Goal: Check status: Check status

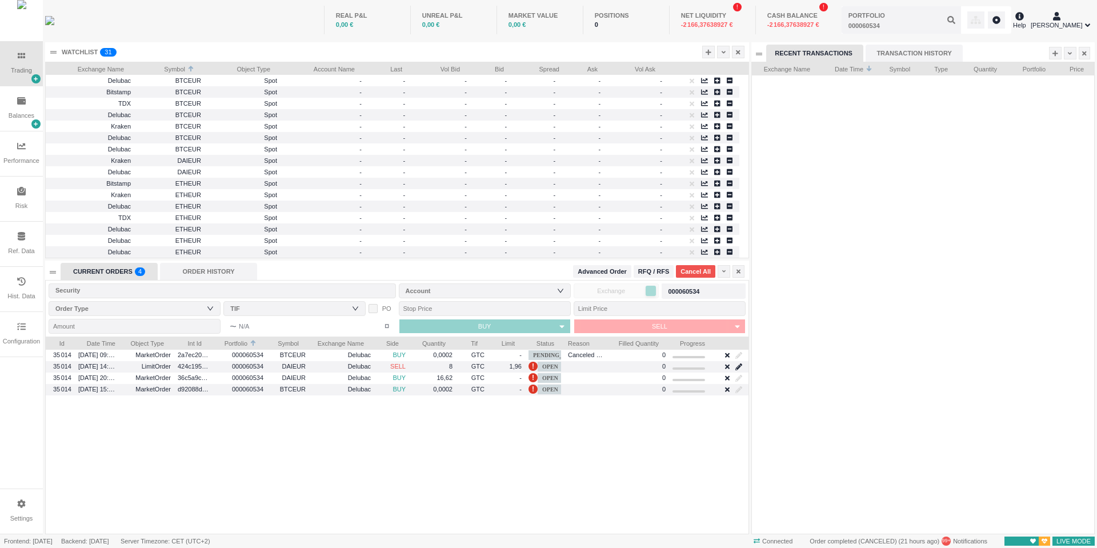
scroll to position [472, 342]
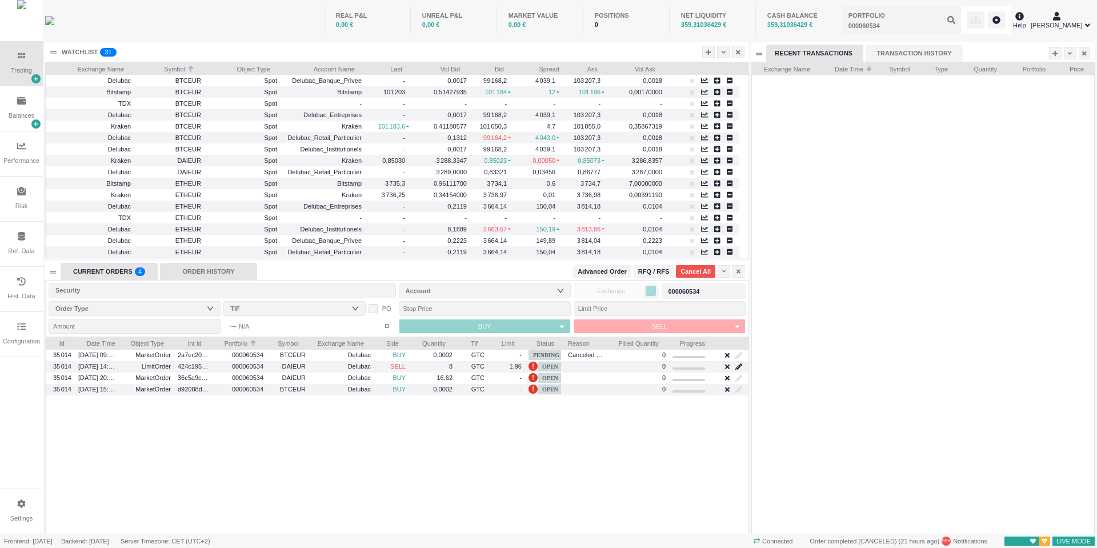
click at [241, 276] on div "ORDER HISTORY" at bounding box center [208, 271] width 97 height 17
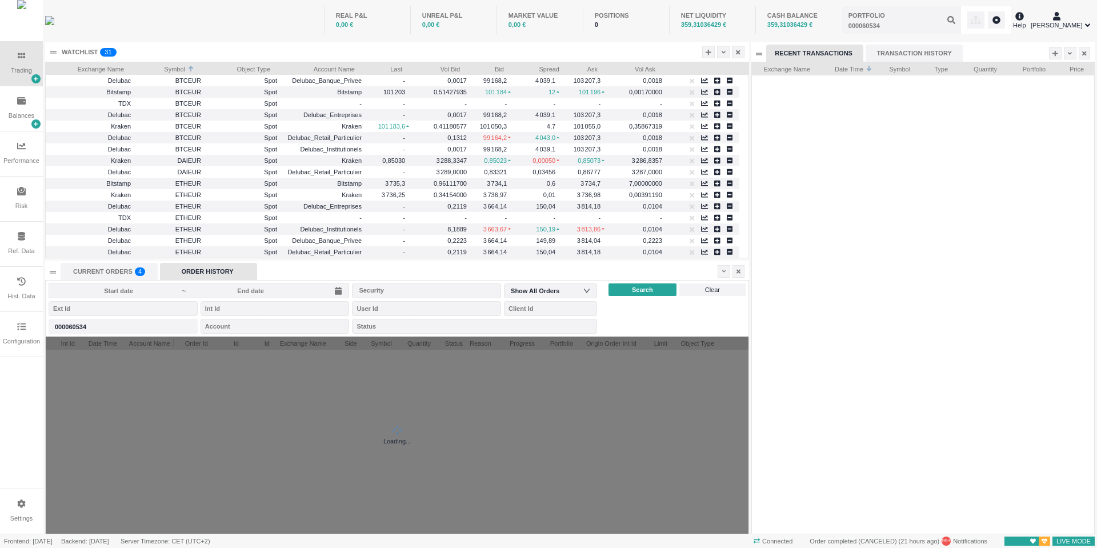
scroll to position [197, 703]
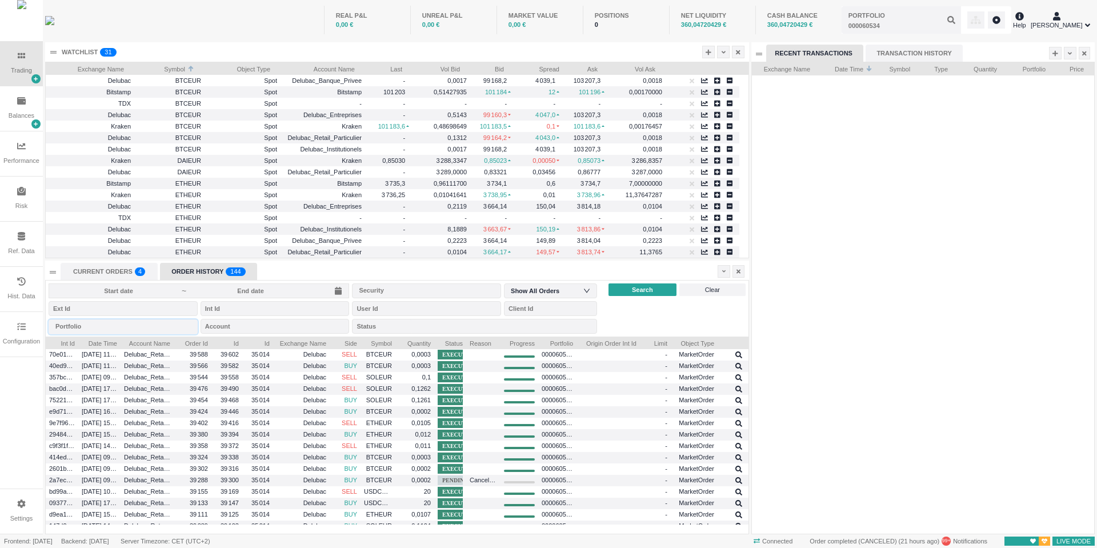
drag, startPoint x: 125, startPoint y: 326, endPoint x: -71, endPoint y: 320, distance: 196.2
click at [0, 320] on html "Trading Balances Performance Risk Ref. Data Hist. Data Configuration Settings R…" at bounding box center [548, 274] width 1097 height 548
click at [66, 326] on div "Portfolio" at bounding box center [120, 326] width 130 height 11
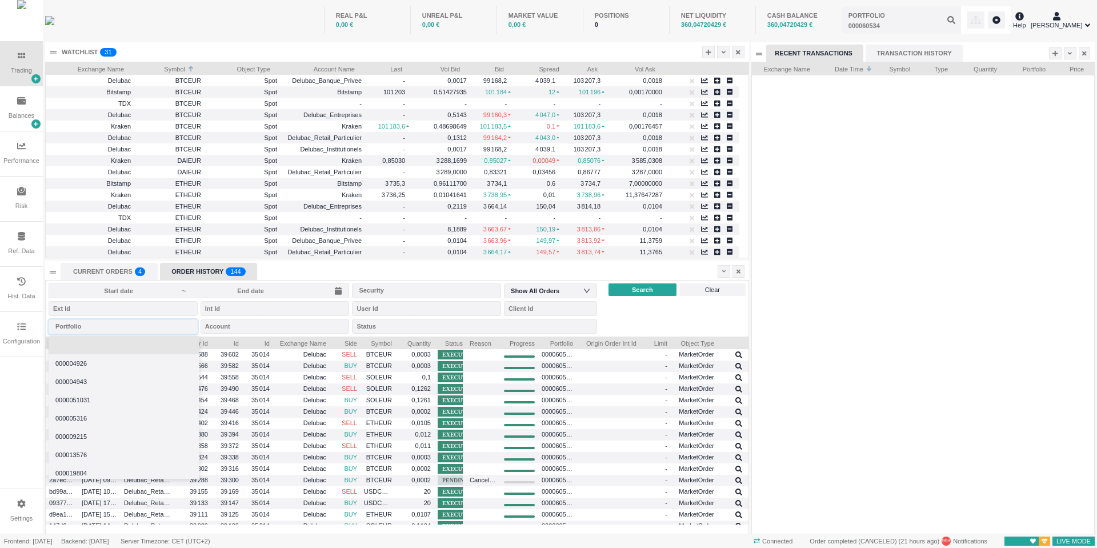
click at [74, 350] on li at bounding box center [124, 345] width 151 height 18
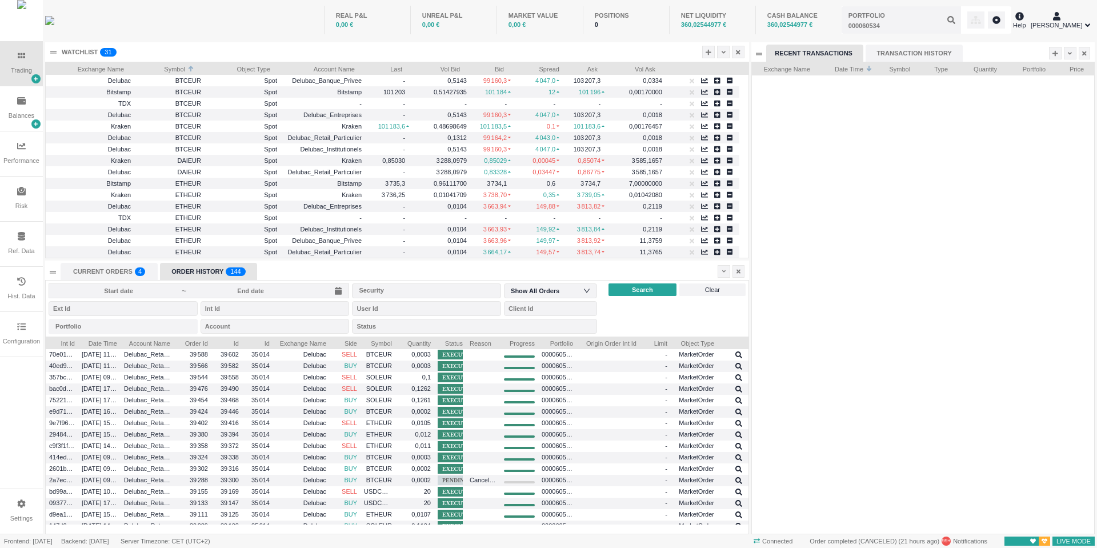
click at [276, 292] on input at bounding box center [250, 290] width 126 height 9
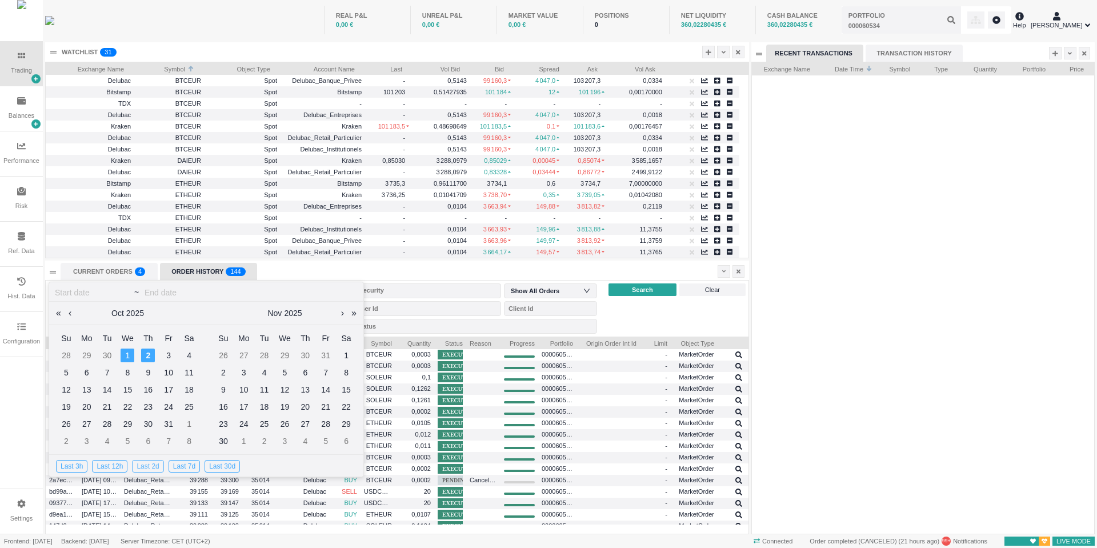
click at [138, 466] on div "Last 2d" at bounding box center [147, 466] width 31 height 13
type input "[DATE]"
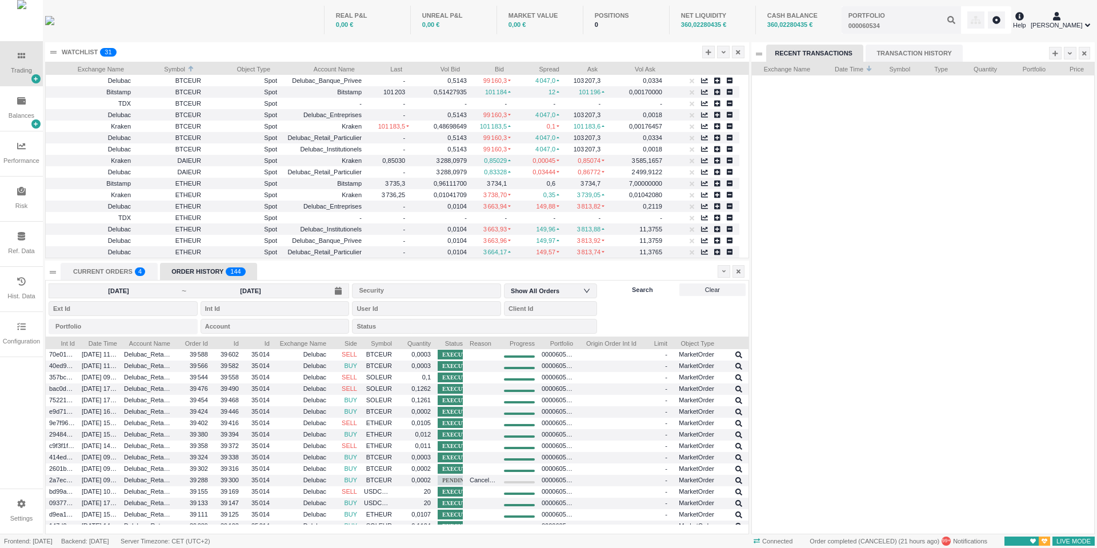
click at [636, 288] on span "Search" at bounding box center [642, 290] width 21 height 10
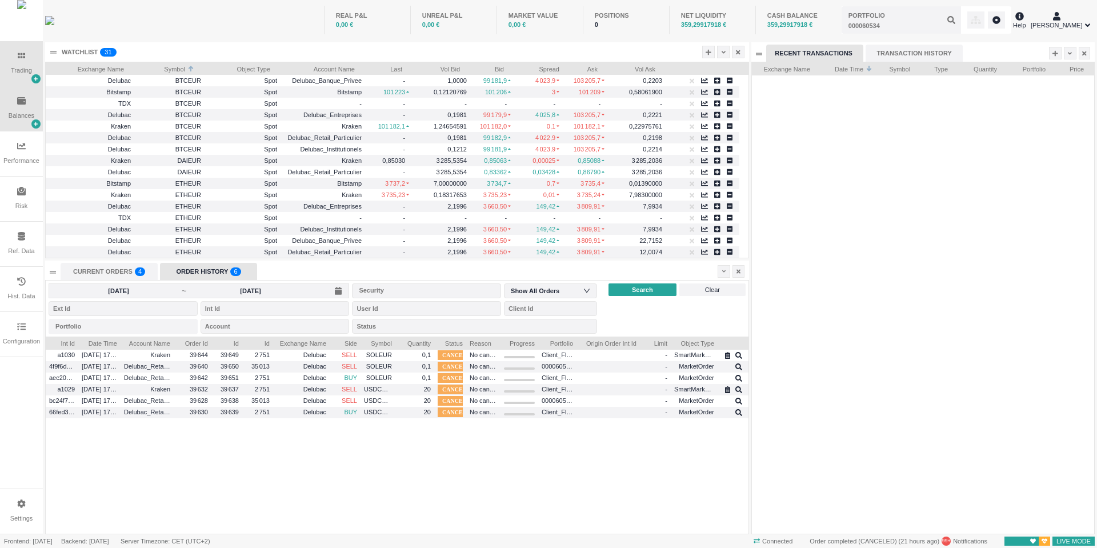
click at [28, 94] on div "Balances" at bounding box center [21, 108] width 43 height 45
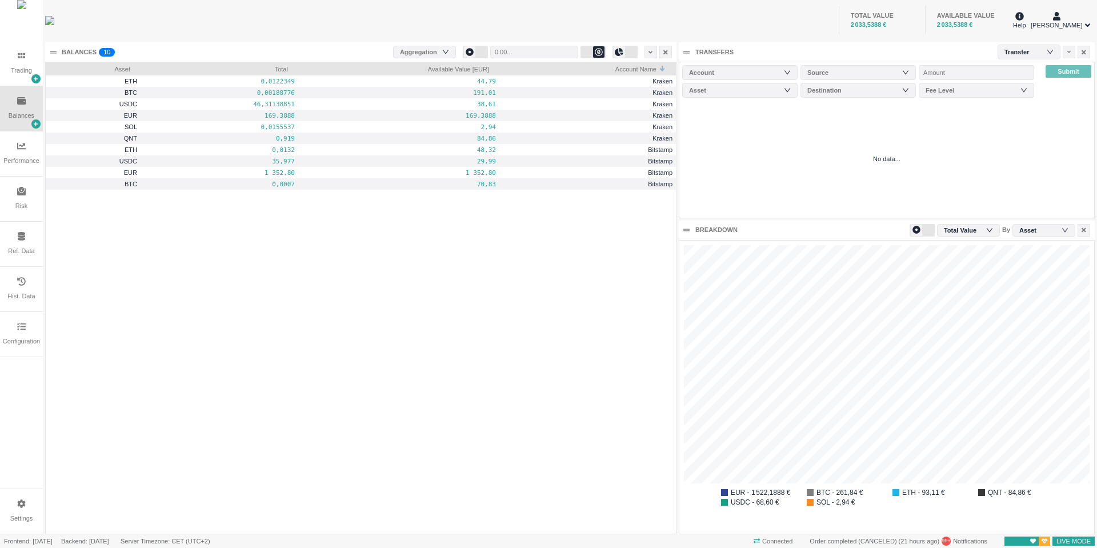
scroll to position [294, 415]
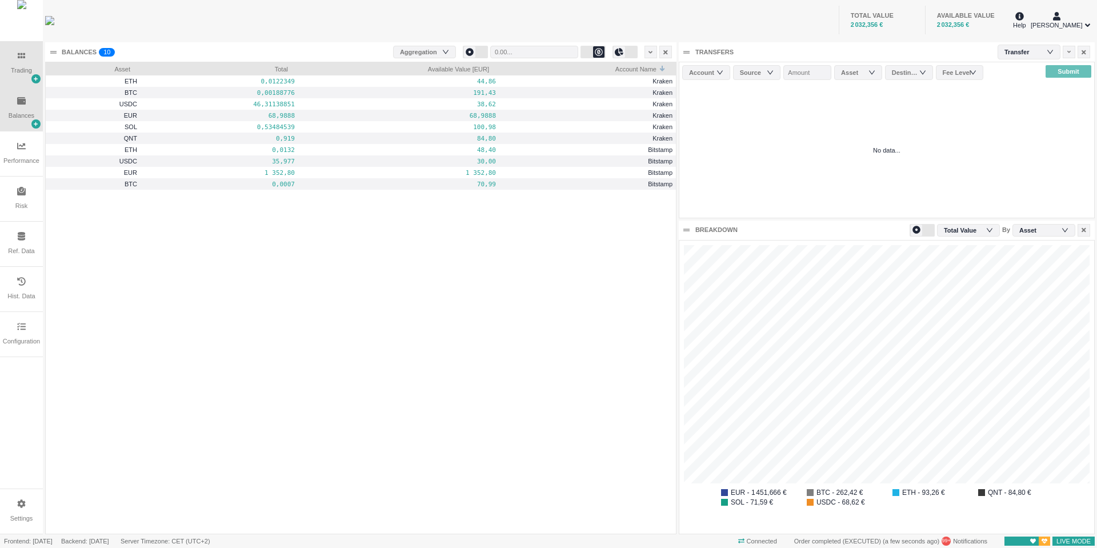
click at [29, 66] on div "Trading" at bounding box center [21, 63] width 43 height 45
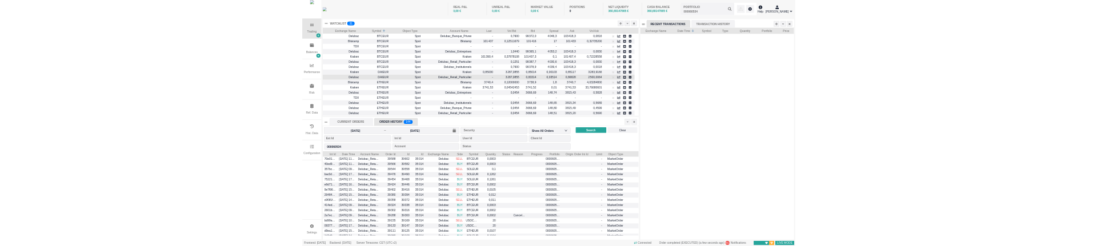
scroll to position [13, 137]
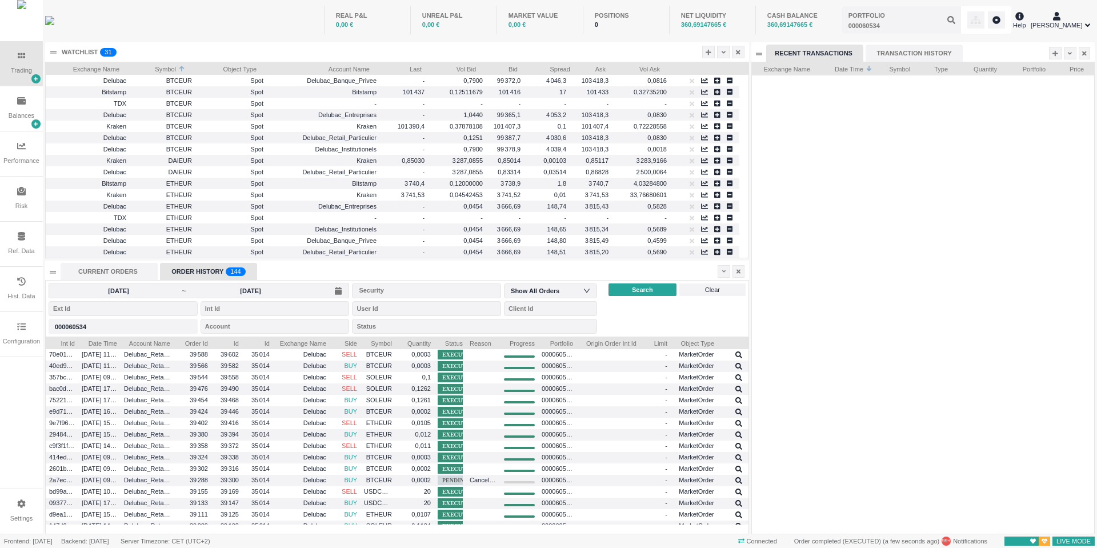
click at [189, 265] on div "ORDER HISTORY 0 1 2 3 4 5 6 7 8 9 0 1 2 3 4 5 6 7 8 9 0 1 2 3 4 5 6 7 8 9 0 1 2…" at bounding box center [208, 271] width 97 height 17
click at [194, 273] on div "ORDER HISTORY 0 1 2 3 4 5 6 7 8 9 0 1 2 3 4 5 6 7 8 9 0 1 2 3 4 5 6 7 8 9 0 1 2…" at bounding box center [208, 271] width 97 height 17
click at [198, 275] on div "ORDER HISTORY 0 1 2 3 4 5 6 7 8 9 0 1 2 3 4 5 6 7 8 9 0 1 2 3 4 5 6 7 8 9 0 1 2…" at bounding box center [208, 271] width 97 height 17
click at [198, 287] on input "[DATE]" at bounding box center [250, 290] width 126 height 9
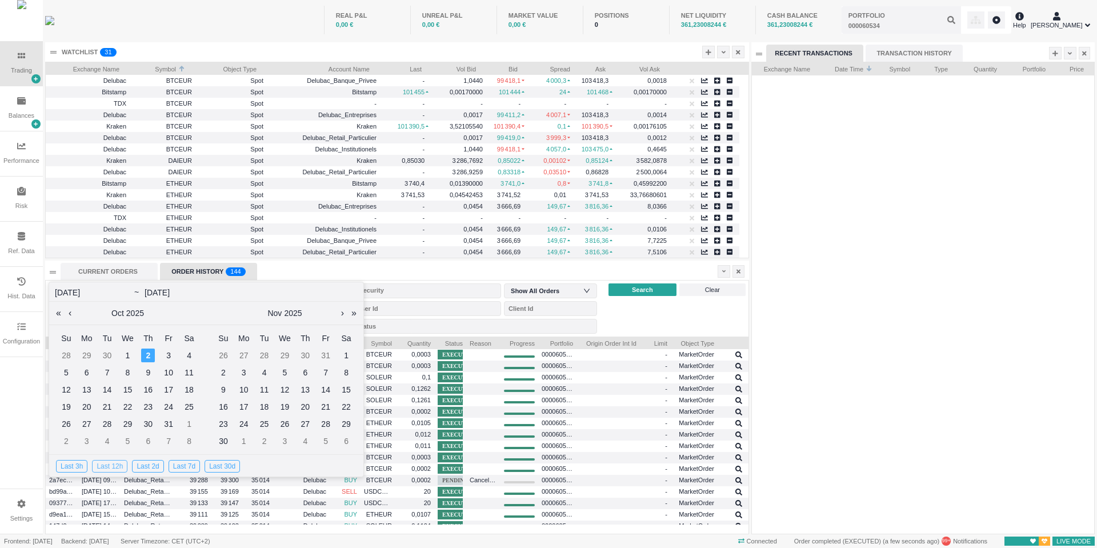
click at [113, 469] on div "Last 12h" at bounding box center [109, 466] width 35 height 13
type input "[DATE]"
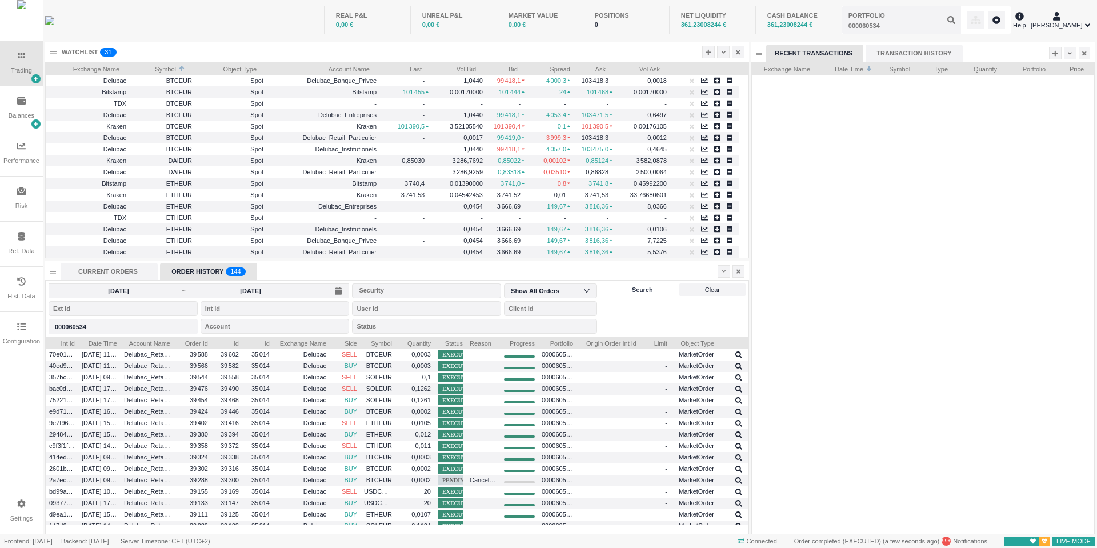
click at [654, 296] on div "Search" at bounding box center [643, 290] width 68 height 13
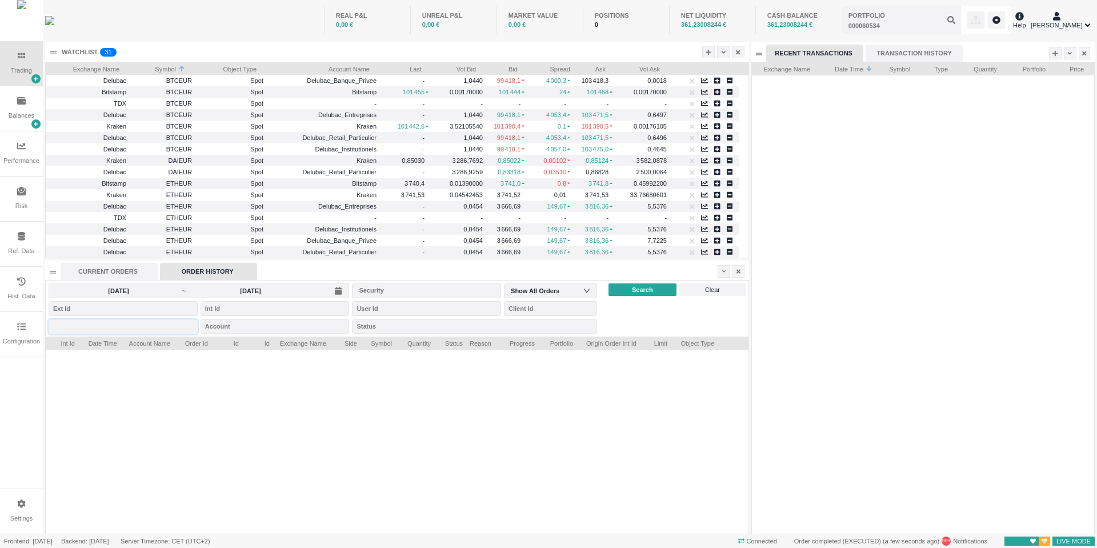
click at [126, 320] on input "text" at bounding box center [123, 327] width 149 height 15
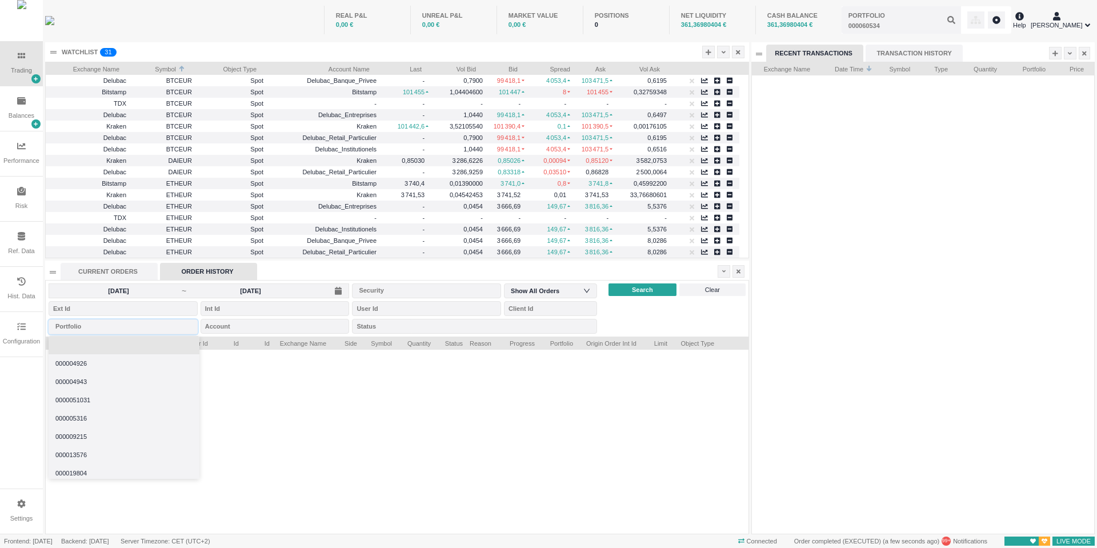
click at [131, 344] on li at bounding box center [124, 345] width 151 height 18
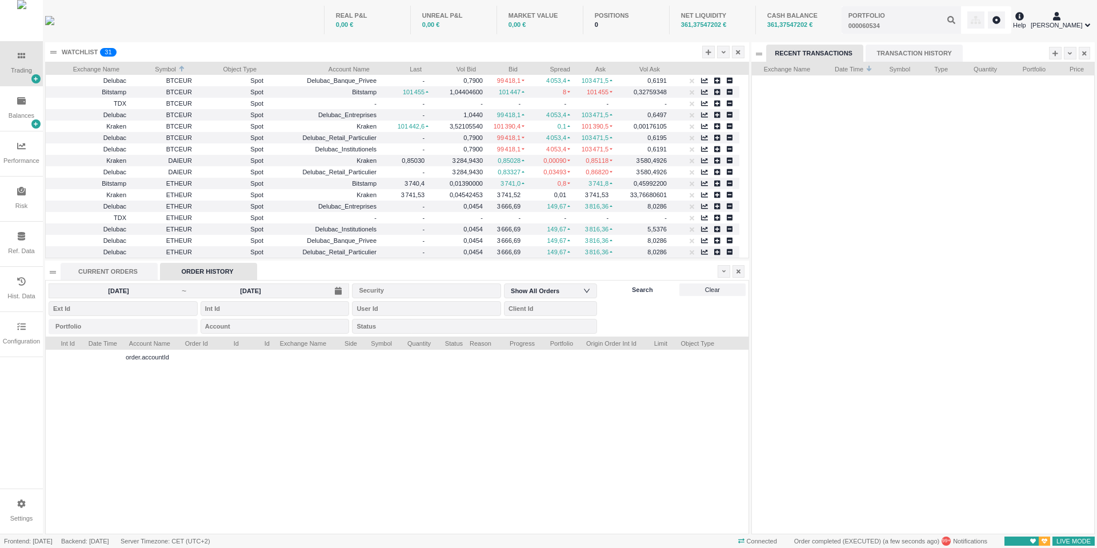
click at [642, 294] on span "Search" at bounding box center [642, 290] width 21 height 10
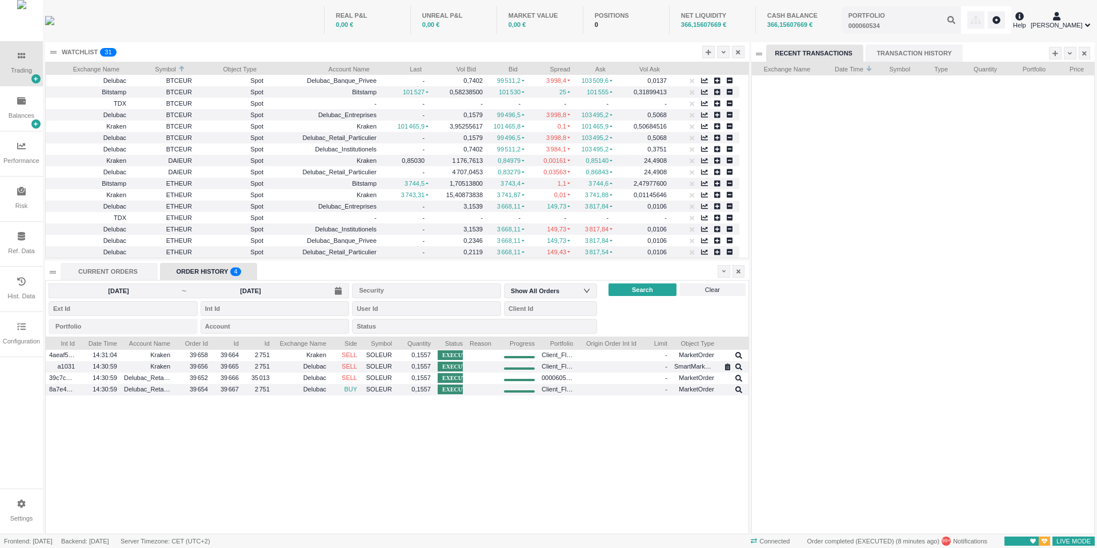
click at [205, 270] on div "ORDER HISTORY 0 1 2 3 4 5 6 7 8 9 0 1 2 3 4 5 6 7 8 9 0 1 2 3 4 5 6 7 8 9" at bounding box center [208, 271] width 97 height 17
click at [234, 291] on input "[DATE]" at bounding box center [250, 290] width 126 height 9
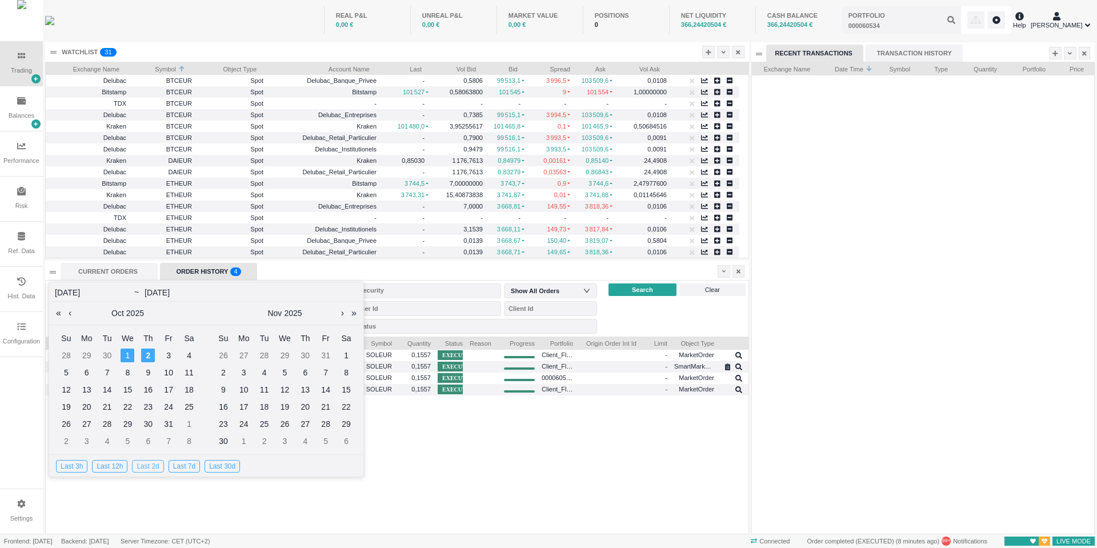
click at [155, 464] on div "Last 2d" at bounding box center [147, 466] width 31 height 13
type input "[DATE]"
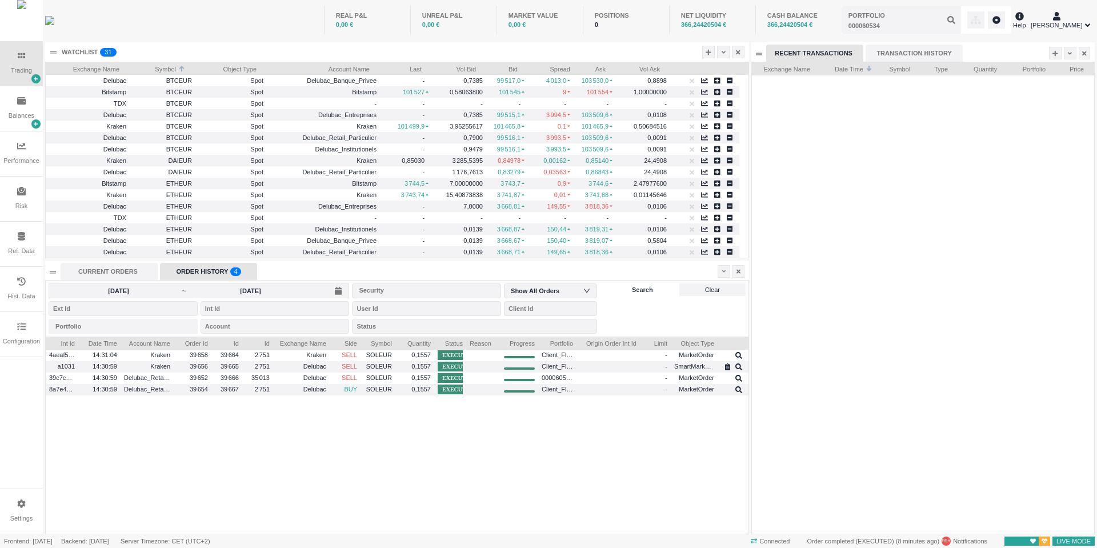
click at [660, 289] on div "Search" at bounding box center [643, 290] width 68 height 13
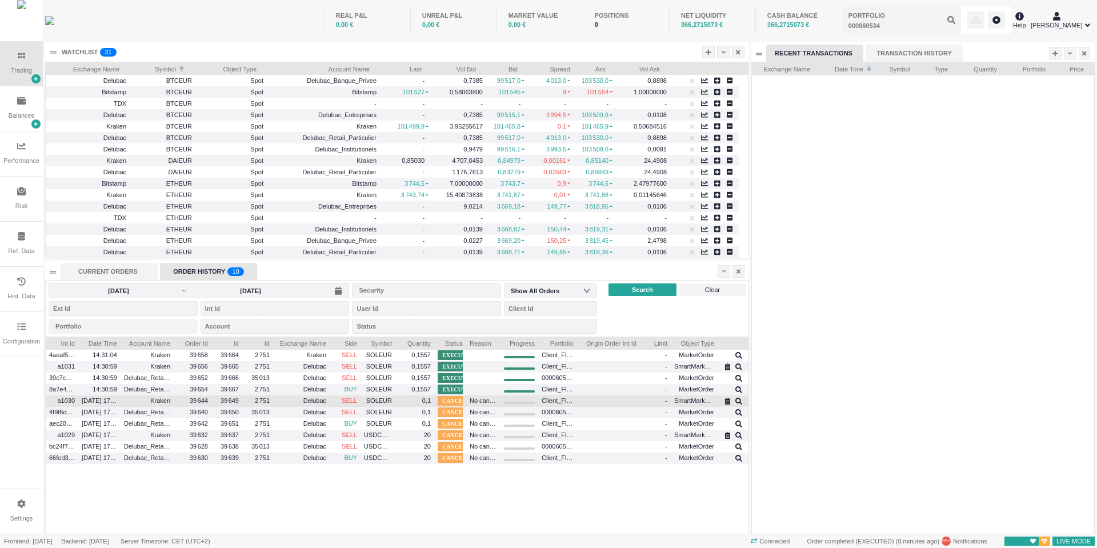
click at [457, 397] on span "CANCELED" at bounding box center [458, 401] width 41 height 10
click at [167, 397] on span "Kraken" at bounding box center [160, 400] width 20 height 7
drag, startPoint x: 167, startPoint y: 397, endPoint x: 159, endPoint y: 401, distance: 8.9
click at [159, 401] on span "Kraken" at bounding box center [160, 400] width 20 height 7
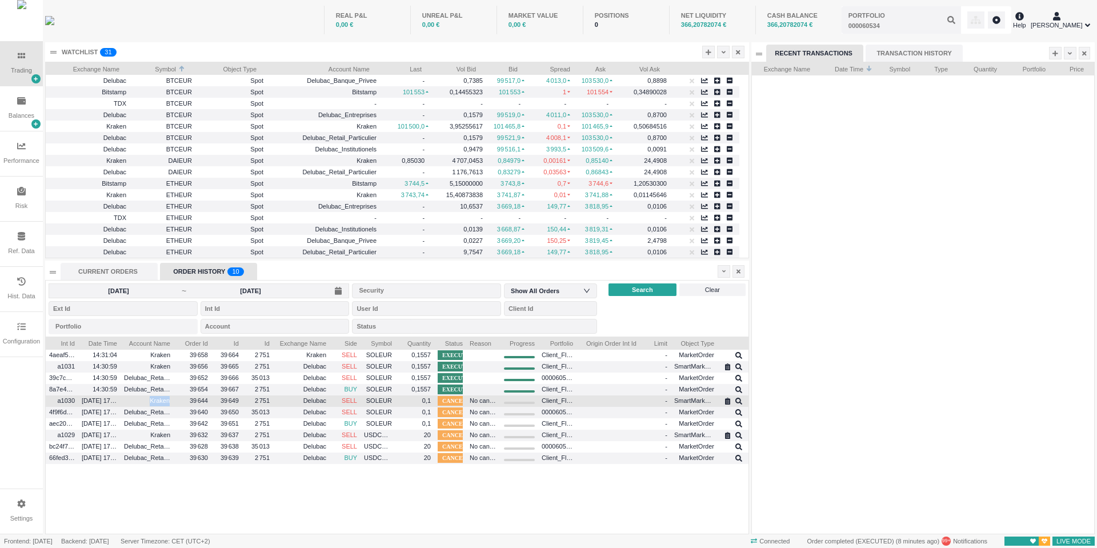
click at [159, 401] on span "Kraken" at bounding box center [160, 400] width 20 height 7
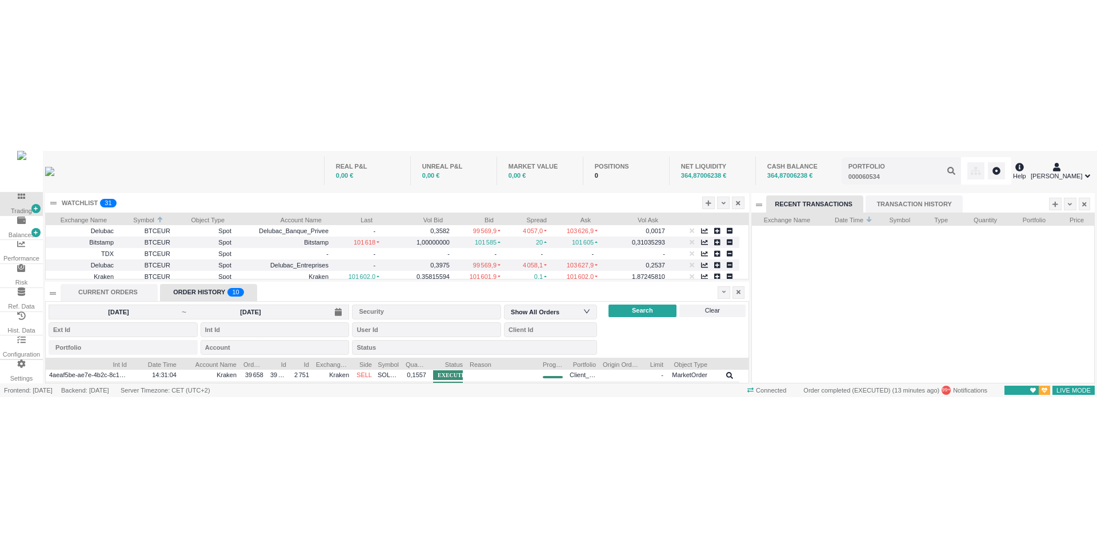
scroll to position [472, 342]
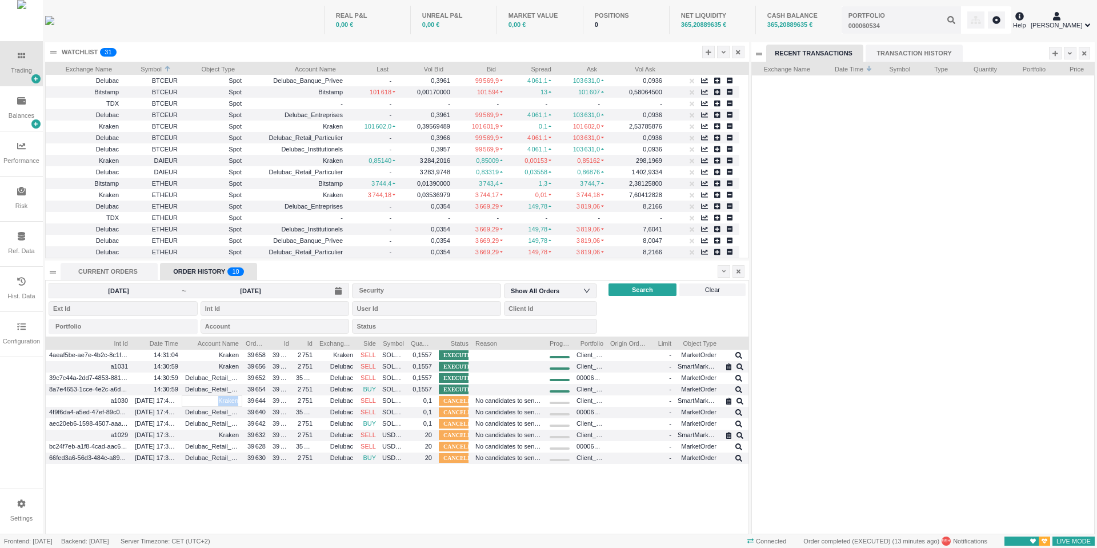
copy div "Kraken"
click at [469, 330] on div "Status" at bounding box center [471, 326] width 229 height 11
click at [808, 329] on div at bounding box center [923, 304] width 342 height 458
